Goal: Information Seeking & Learning: Learn about a topic

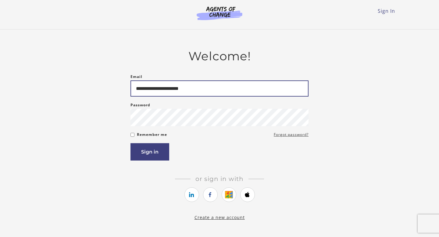
type input "**********"
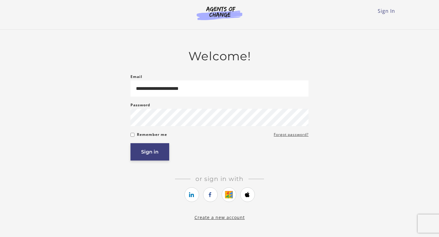
click at [143, 158] on button "Sign in" at bounding box center [150, 151] width 39 height 17
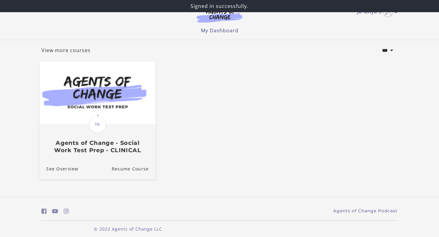
scroll to position [36, 0]
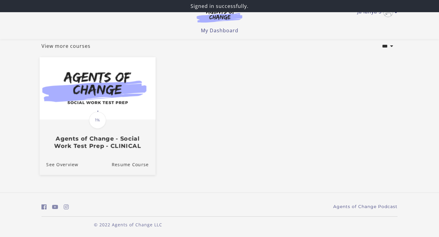
click at [111, 93] on img at bounding box center [98, 88] width 116 height 63
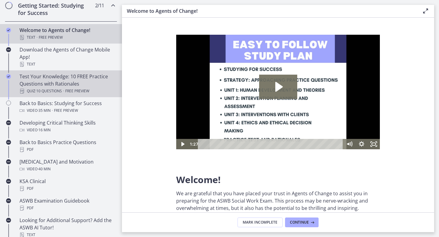
scroll to position [121, 0]
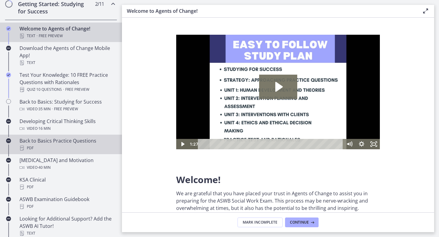
click at [60, 141] on div "Back to Basics Practice Questions PDF" at bounding box center [67, 144] width 95 height 15
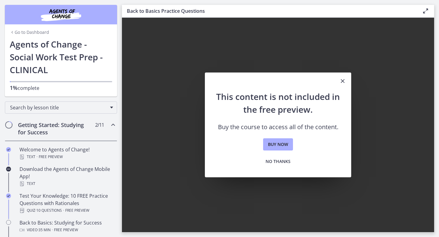
click at [36, 32] on link "Go to Dashboard" at bounding box center [29, 32] width 39 height 6
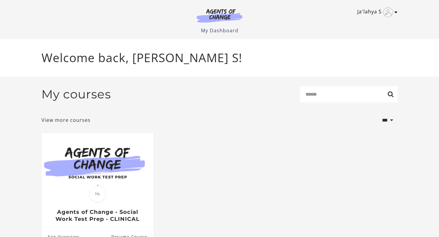
click at [395, 13] on icon "Toggle menu" at bounding box center [396, 12] width 3 height 5
click at [372, 22] on link "My Account" at bounding box center [373, 22] width 54 height 10
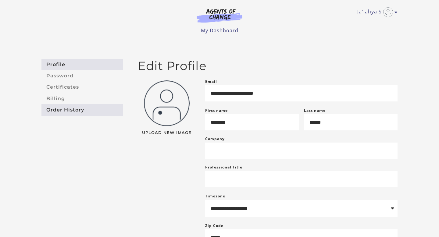
click at [85, 108] on link "Order History" at bounding box center [82, 109] width 82 height 11
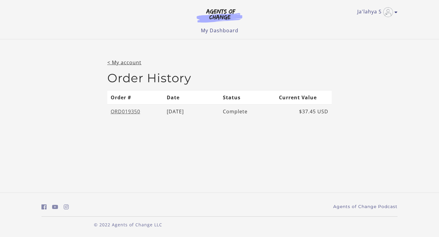
click at [128, 112] on link "ORD019350" at bounding box center [126, 111] width 30 height 7
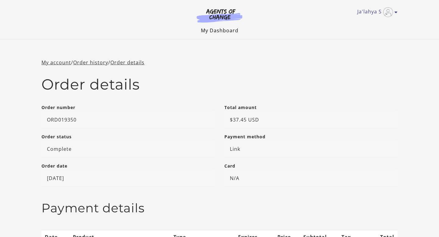
click at [216, 32] on link "My Dashboard" at bounding box center [220, 30] width 38 height 7
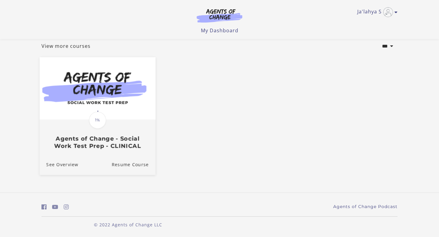
click at [110, 149] on h3 "Agents of Change - Social Work Test Prep - CLINICAL" at bounding box center [97, 142] width 102 height 14
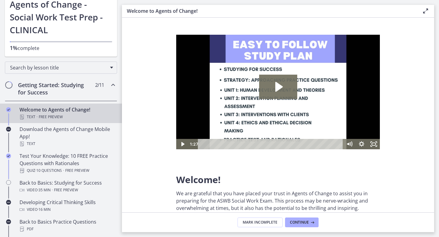
scroll to position [45, 0]
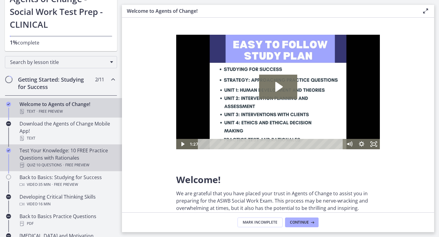
click at [75, 153] on div "Test Your Knowledge: 10 FREE Practice Questions with Rationales Quiz · 10 Quest…" at bounding box center [67, 158] width 95 height 22
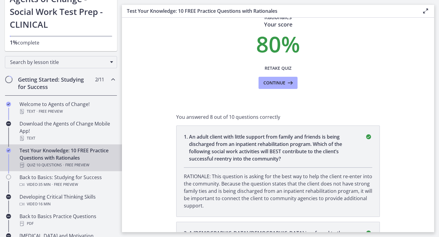
scroll to position [26, 0]
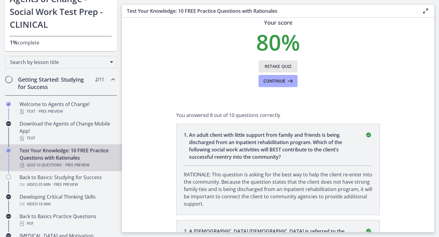
click at [275, 67] on span "Retake Quiz" at bounding box center [278, 66] width 27 height 7
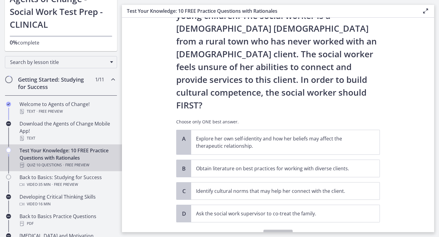
scroll to position [66, 0]
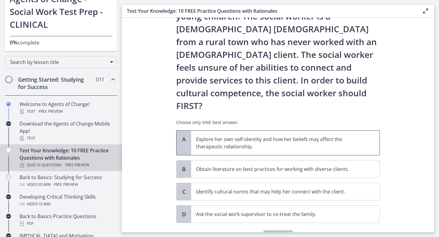
click at [235, 136] on p "Explore her own self-identity and how her beliefs may affect the therapeutic re…" at bounding box center [279, 143] width 167 height 15
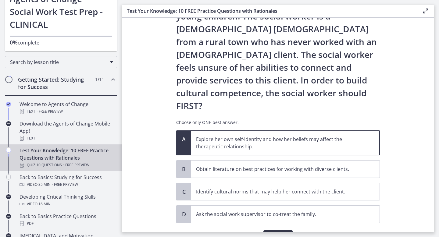
click at [270, 231] on button "Confirm" at bounding box center [278, 237] width 29 height 12
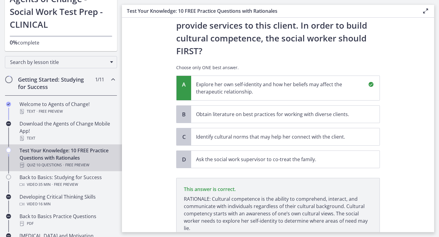
scroll to position [146, 0]
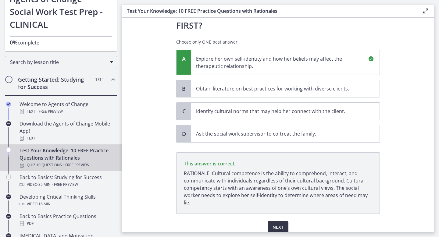
click at [274, 224] on span "Next" at bounding box center [278, 227] width 11 height 7
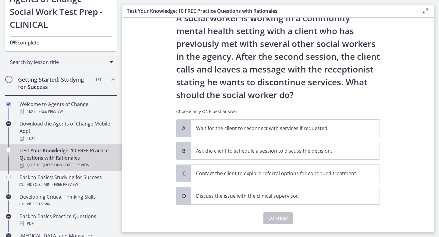
scroll to position [26, 0]
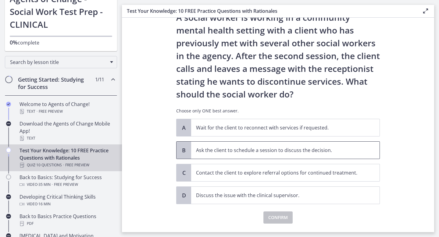
click at [262, 144] on span "Ask the client to schedule a session to discuss the decision." at bounding box center [285, 150] width 189 height 17
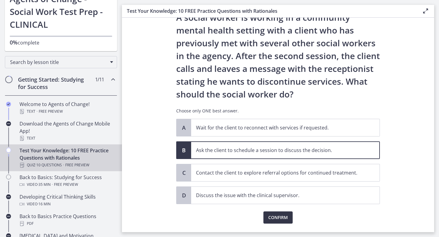
click at [270, 219] on span "Confirm" at bounding box center [278, 217] width 20 height 7
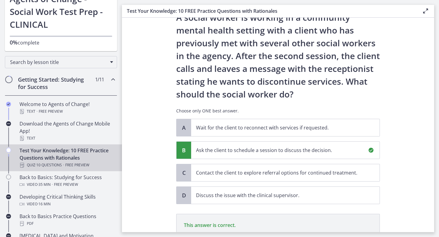
scroll to position [113, 0]
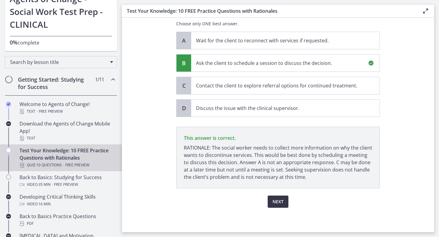
click at [274, 206] on button "Next" at bounding box center [278, 202] width 21 height 12
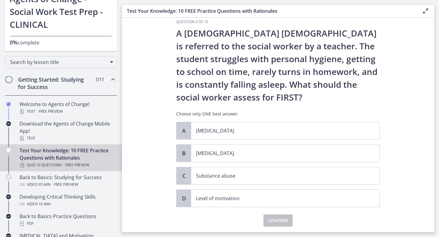
scroll to position [7, 0]
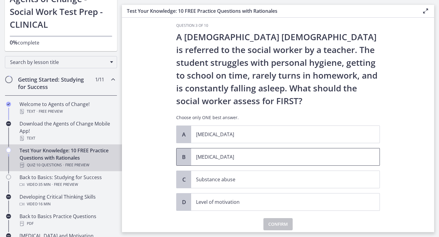
click at [277, 151] on span "Child neglect" at bounding box center [285, 157] width 189 height 17
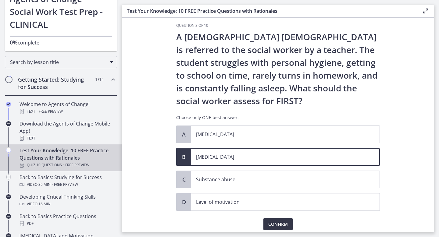
click at [274, 227] on span "Confirm" at bounding box center [278, 224] width 20 height 7
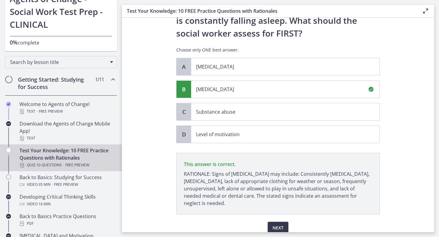
scroll to position [101, 0]
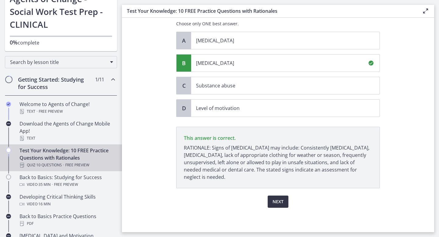
click at [273, 204] on span "Next" at bounding box center [278, 201] width 11 height 7
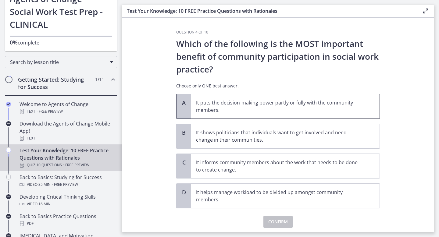
click at [262, 110] on p "It puts the decision-making power partly or fully with the community members." at bounding box center [279, 106] width 167 height 15
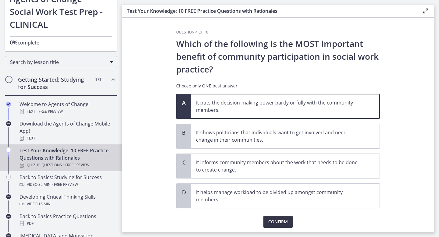
click at [279, 221] on span "Confirm" at bounding box center [278, 221] width 20 height 7
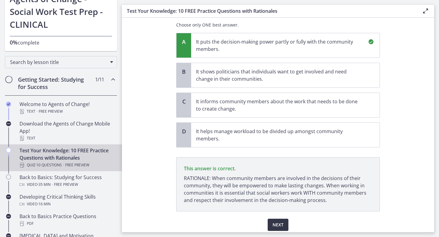
scroll to position [84, 0]
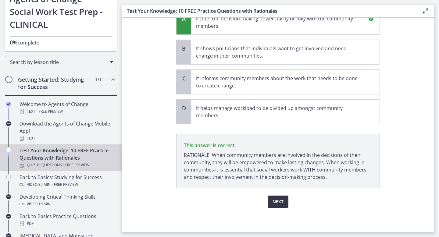
click at [284, 201] on button "Next" at bounding box center [278, 202] width 21 height 12
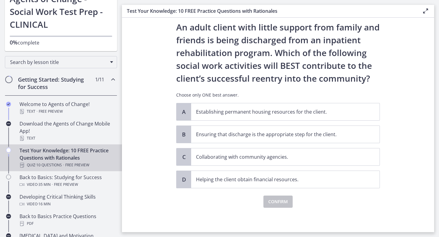
scroll to position [0, 0]
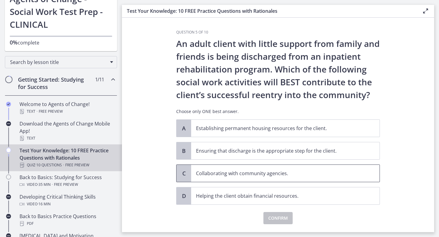
click at [236, 168] on span "Collaborating with community agencies." at bounding box center [285, 173] width 189 height 17
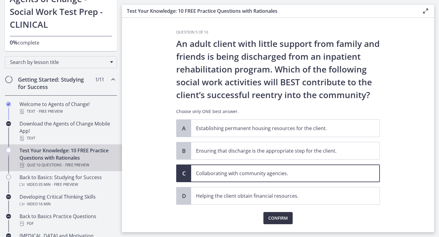
click at [268, 213] on button "Confirm" at bounding box center [278, 218] width 29 height 12
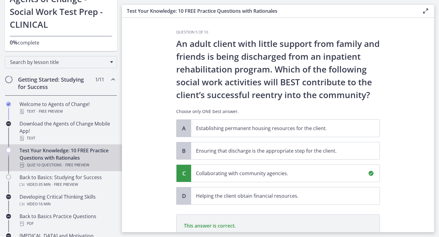
scroll to position [88, 0]
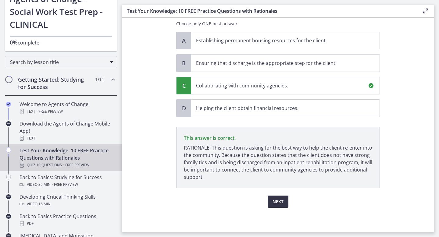
click at [271, 201] on button "Next" at bounding box center [278, 202] width 21 height 12
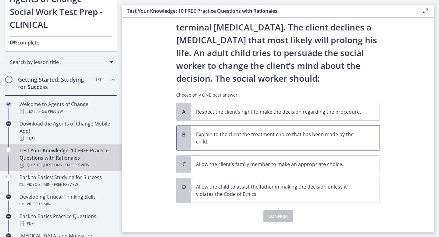
scroll to position [45, 0]
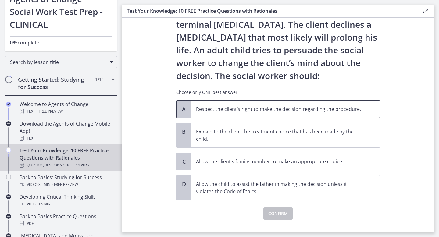
click at [319, 106] on p "Respect the client’s right to make the decision regarding the procedure." at bounding box center [279, 109] width 167 height 7
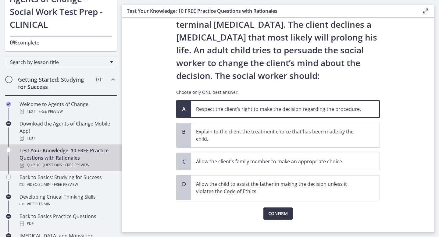
click at [280, 213] on span "Confirm" at bounding box center [278, 213] width 20 height 7
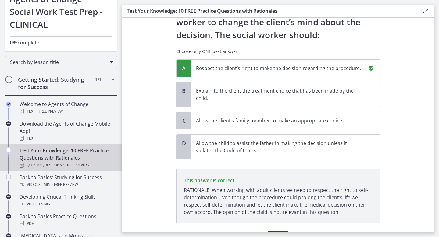
scroll to position [121, 0]
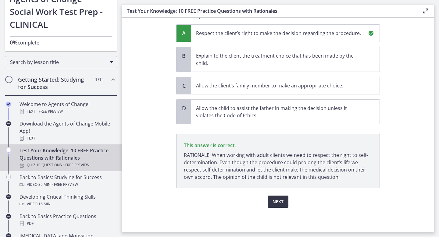
click at [284, 203] on button "Next" at bounding box center [278, 202] width 21 height 12
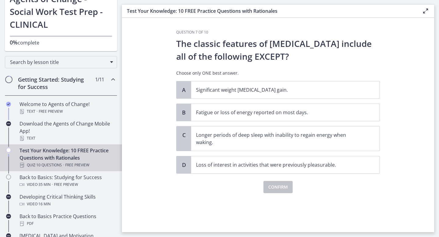
scroll to position [0, 0]
click at [332, 138] on p "Longer periods of deep sleep with inability to regain energy when waking." at bounding box center [279, 138] width 167 height 15
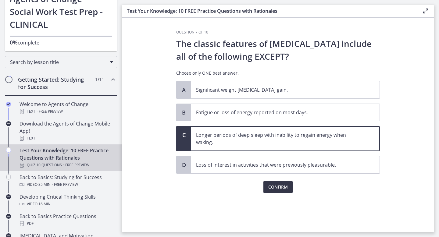
click at [286, 187] on span "Confirm" at bounding box center [278, 187] width 20 height 7
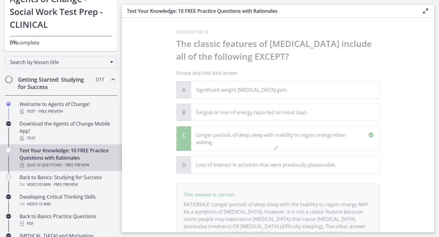
scroll to position [57, 0]
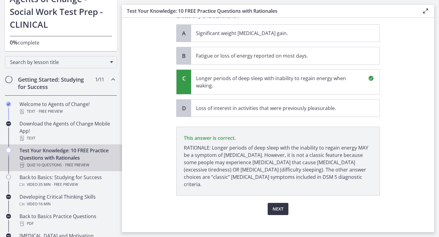
click at [279, 206] on span "Next" at bounding box center [278, 209] width 11 height 7
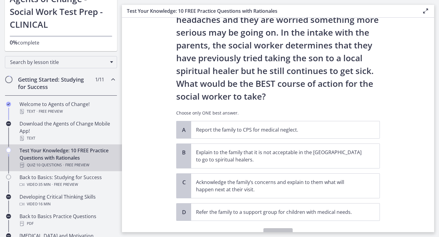
scroll to position [108, 0]
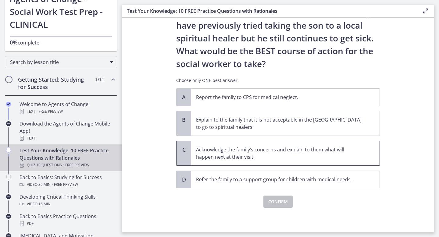
click at [208, 152] on p "Acknowledge the family’s concerns and explain to them what will happen next at …" at bounding box center [279, 153] width 167 height 15
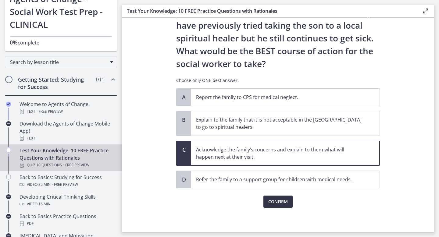
click at [270, 205] on span "Confirm" at bounding box center [278, 201] width 20 height 7
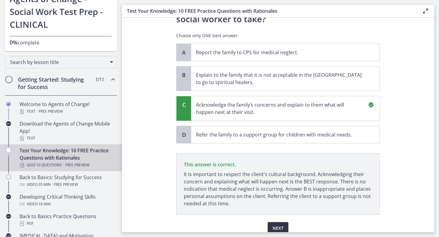
scroll to position [179, 0]
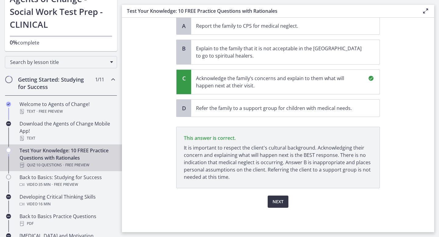
click at [270, 205] on button "Next" at bounding box center [278, 202] width 21 height 12
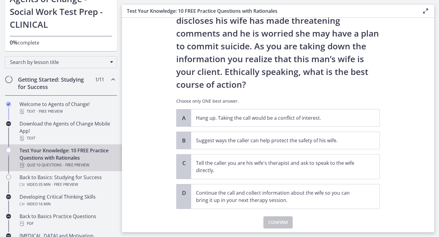
scroll to position [49, 0]
click at [289, 144] on span "Suggest ways the caller can help protect the safety of his wife." at bounding box center [285, 140] width 189 height 17
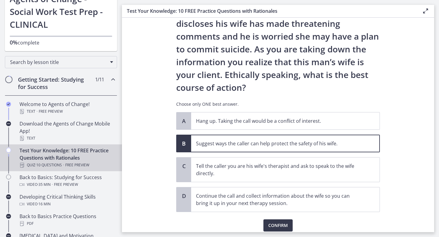
scroll to position [46, 0]
click at [268, 222] on button "Confirm" at bounding box center [278, 225] width 29 height 12
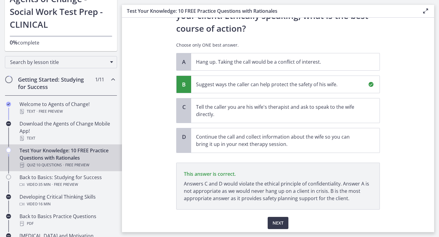
scroll to position [126, 0]
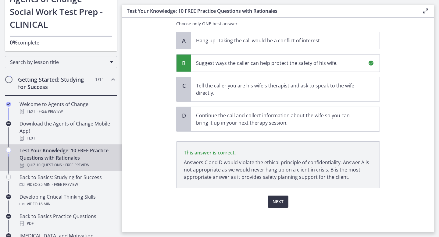
click at [275, 204] on span "Next" at bounding box center [278, 201] width 11 height 7
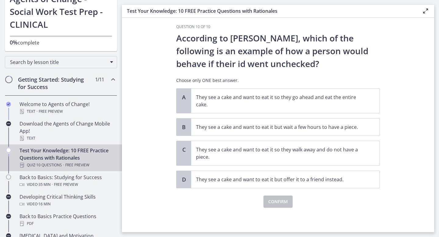
scroll to position [0, 0]
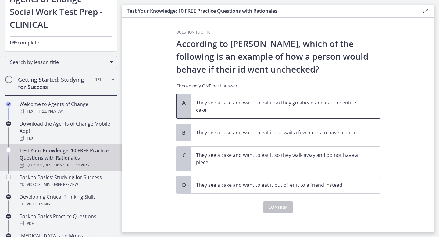
click at [332, 108] on p "They see a cake and want to eat it so they go ahead and eat the entire cake." at bounding box center [279, 106] width 167 height 15
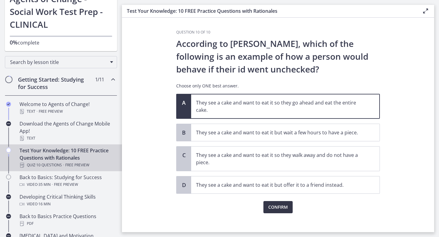
click at [285, 212] on button "Confirm" at bounding box center [278, 207] width 29 height 12
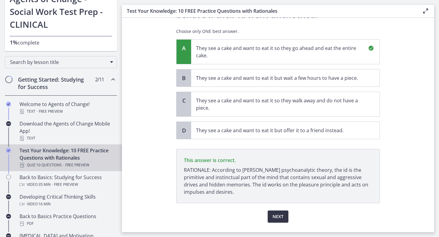
scroll to position [70, 0]
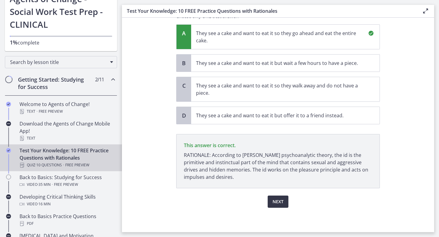
click at [275, 204] on span "Next" at bounding box center [278, 201] width 11 height 7
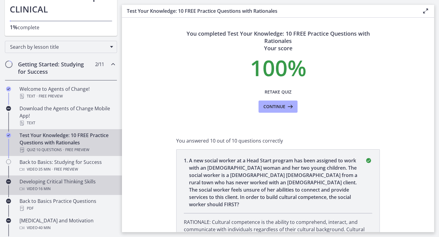
scroll to position [64, 0]
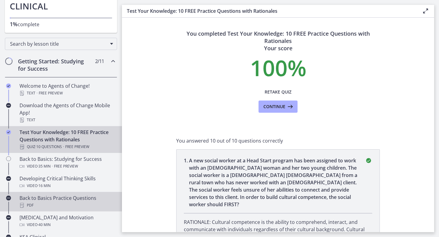
click at [99, 202] on div "PDF" at bounding box center [67, 205] width 95 height 7
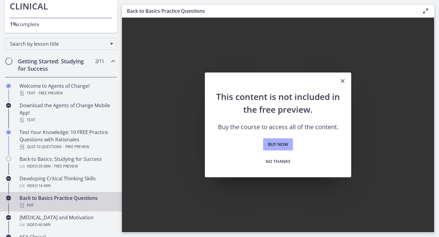
click at [347, 79] on button "Close" at bounding box center [342, 82] width 17 height 18
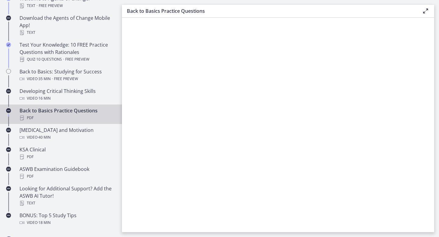
scroll to position [152, 0]
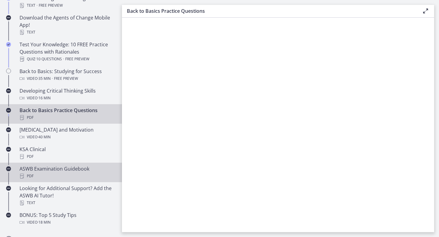
click at [85, 172] on div "ASWB Examination Guidebook PDF" at bounding box center [67, 172] width 95 height 15
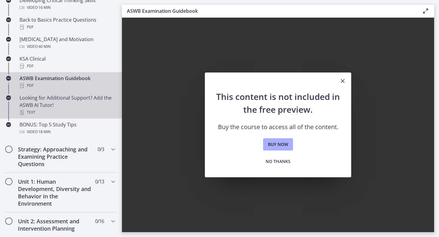
scroll to position [244, 0]
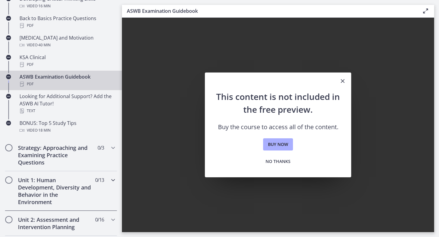
click at [69, 185] on h2 "Unit 1: Human Development, Diversity and Behavior in the Environment" at bounding box center [55, 191] width 74 height 29
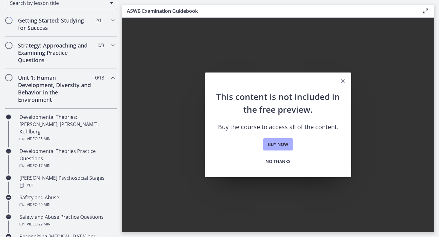
scroll to position [97, 0]
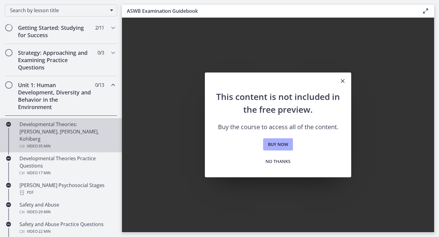
click at [70, 127] on div "Developmental Theories: Erikson, Piaget, Kohlberg Video · 35 min" at bounding box center [67, 135] width 95 height 29
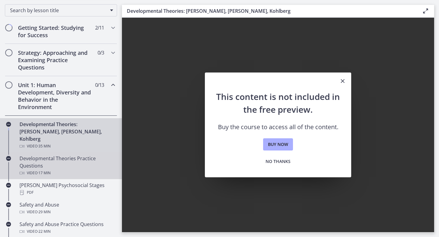
click at [83, 155] on div "Developmental Theories Practice Questions Video · 17 min" at bounding box center [67, 166] width 95 height 22
click at [91, 125] on div "Developmental Theories: Erikson, Piaget, Kohlberg Video · 35 min" at bounding box center [67, 135] width 95 height 29
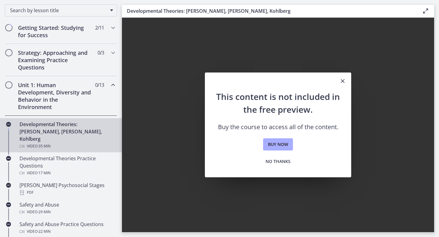
click at [344, 78] on icon "Close" at bounding box center [342, 80] width 7 height 7
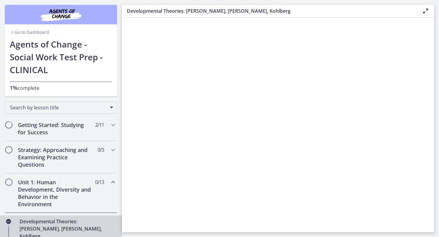
click at [23, 33] on link "Go to Dashboard" at bounding box center [29, 32] width 39 height 6
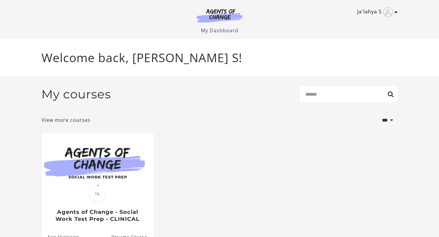
click at [395, 12] on icon "Toggle menu" at bounding box center [396, 12] width 3 height 5
click at [367, 24] on link "My Account" at bounding box center [373, 22] width 54 height 10
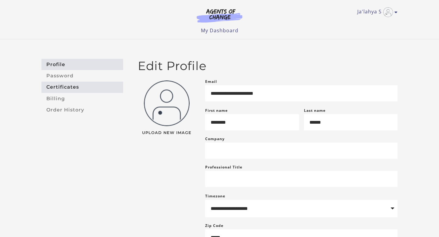
click at [85, 85] on link "Certificates" at bounding box center [82, 87] width 82 height 11
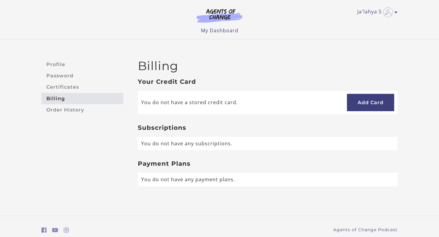
click at [77, 107] on link "Order History" at bounding box center [82, 109] width 82 height 11
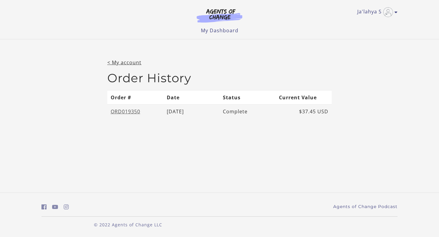
click at [114, 111] on link "ORD019350" at bounding box center [126, 111] width 30 height 7
